Goal: Task Accomplishment & Management: Manage account settings

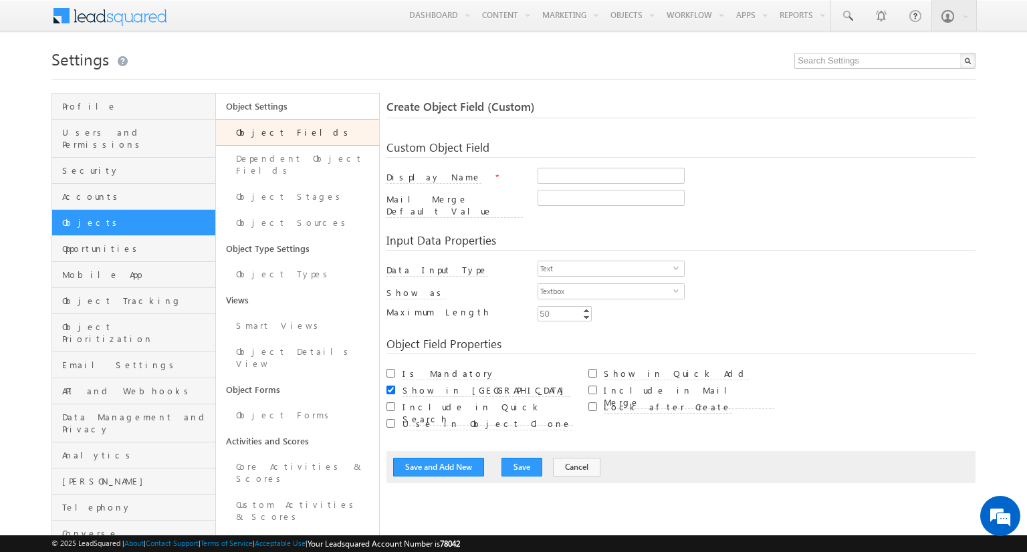
click at [310, 132] on link "Object Fields" at bounding box center [298, 132] width 164 height 27
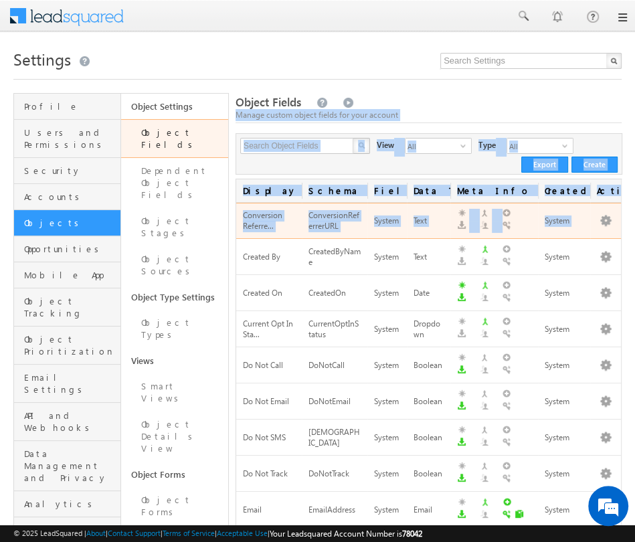
drag, startPoint x: 479, startPoint y: 100, endPoint x: 618, endPoint y: 204, distance: 173.9
copy div "Manage custom object fields for your account X 247 results found View All selec…"
